Goal: Ask a question

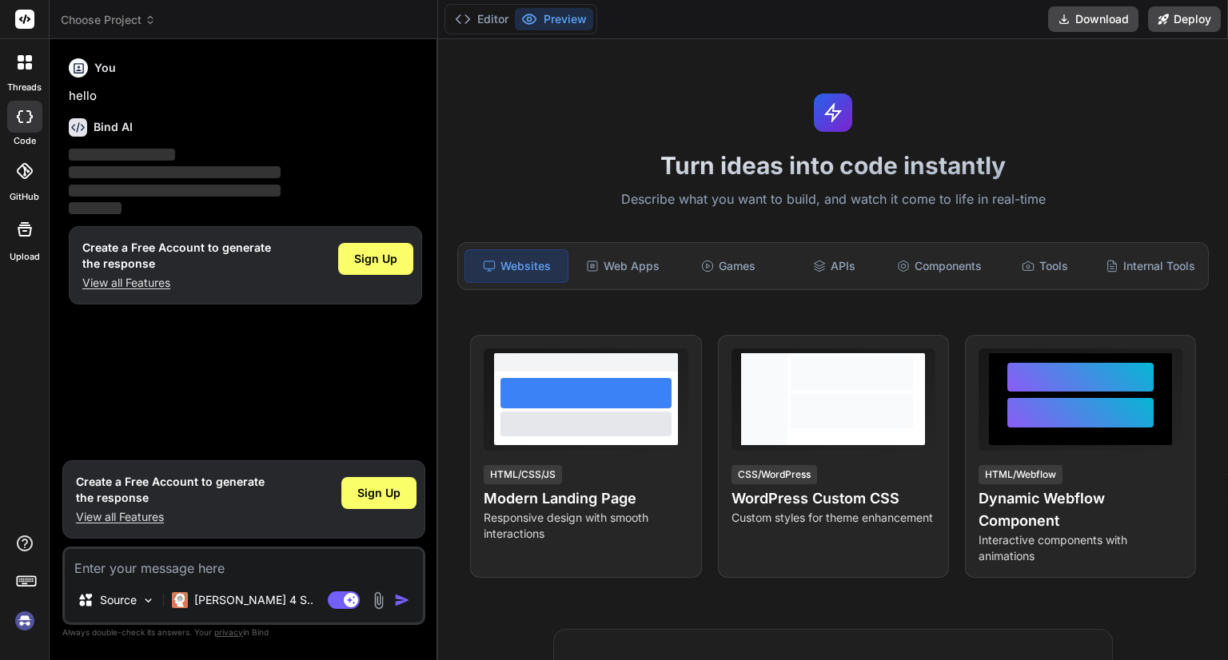
type textarea "x"
click at [469, 23] on icon at bounding box center [463, 19] width 16 height 16
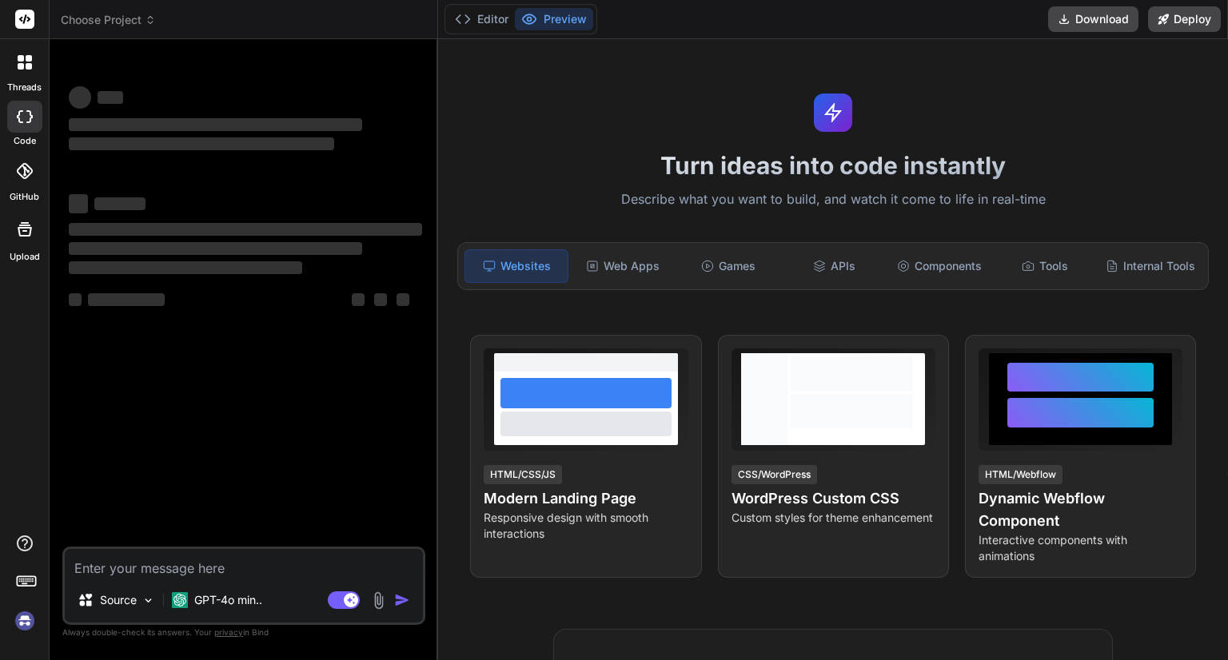
type textarea "x"
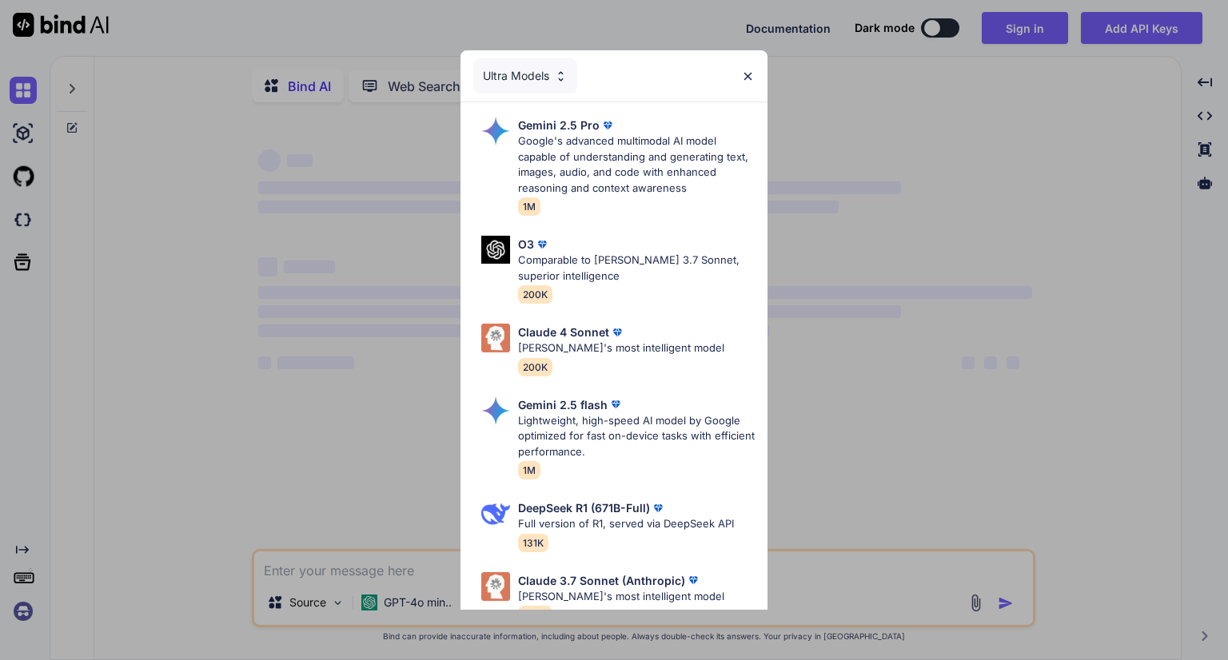
type textarea "x"
click at [259, 455] on div "Ultra Models Gemini 2.5 Pro Google's advanced multimodal AI model capable of un…" at bounding box center [614, 330] width 1228 height 660
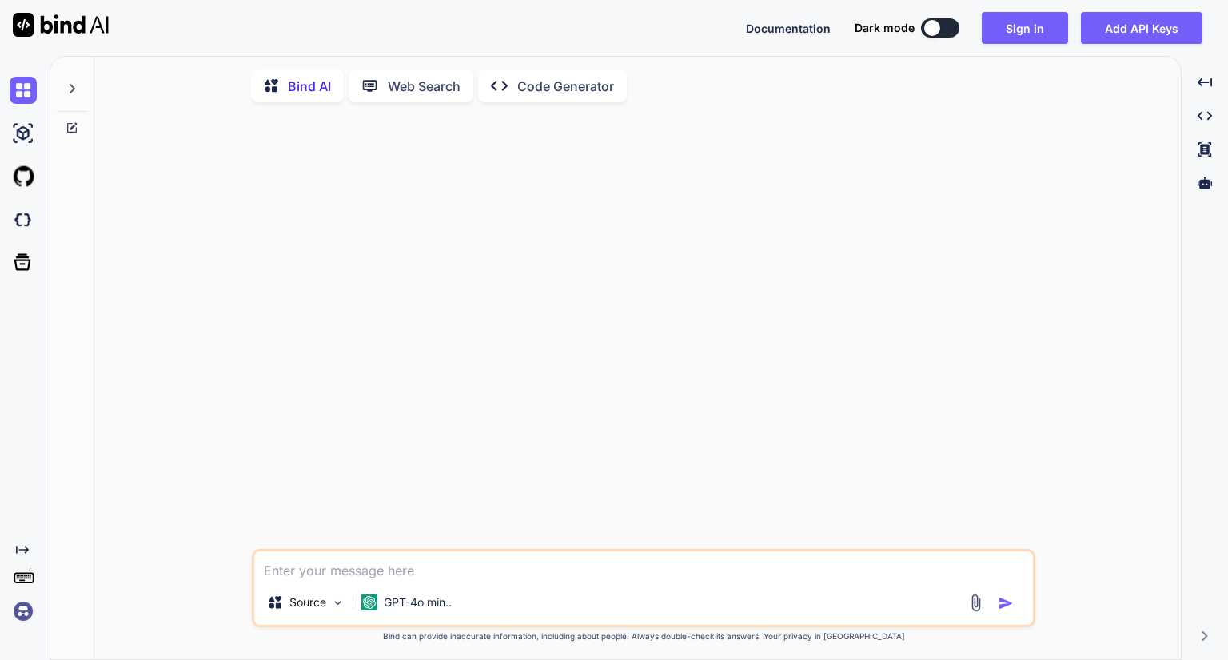
click at [307, 576] on textarea at bounding box center [643, 566] width 779 height 29
